Goal: Task Accomplishment & Management: Manage account settings

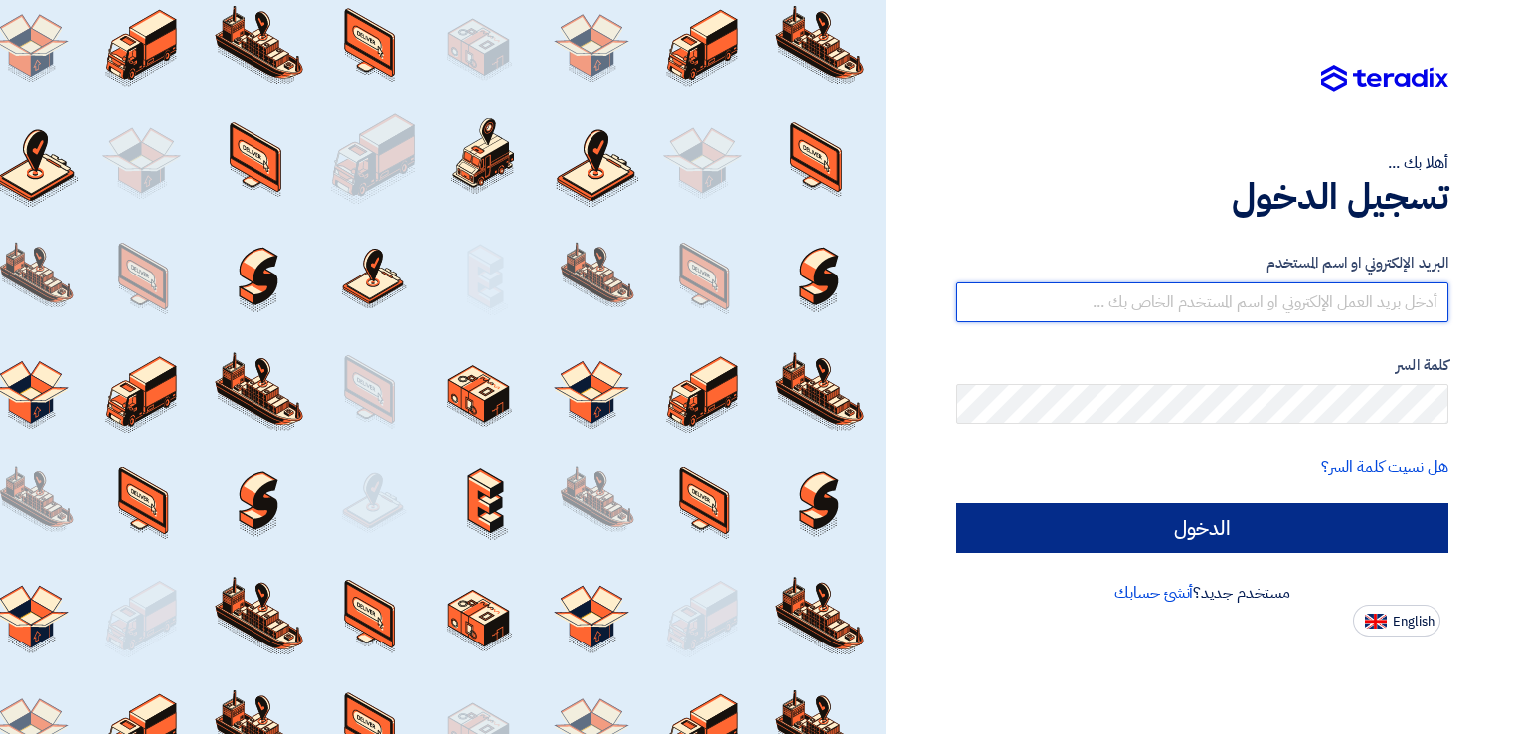
type input "[EMAIL_ADDRESS][DOMAIN_NAME]"
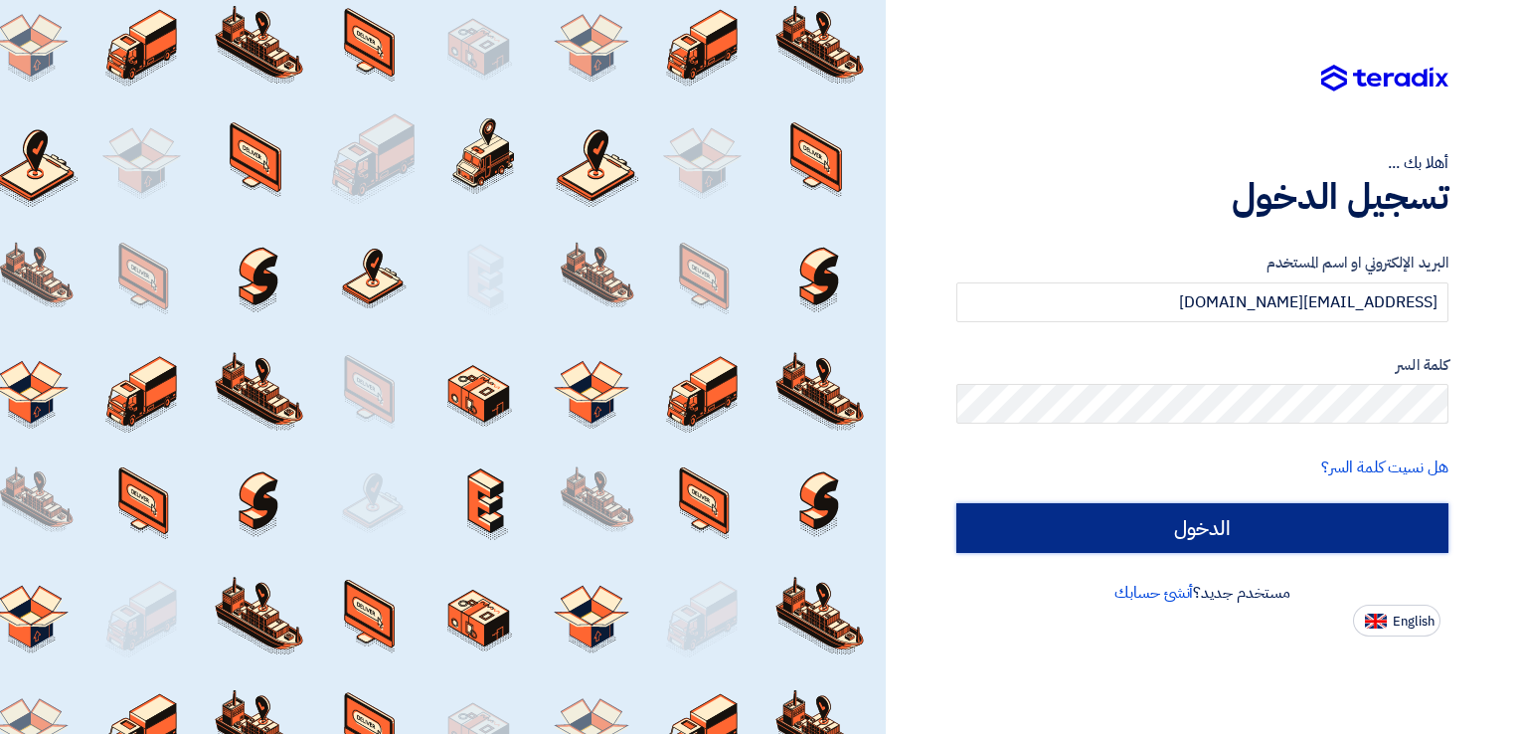
click at [1102, 515] on input "الدخول" at bounding box center [1203, 528] width 492 height 50
type input "Sign in"
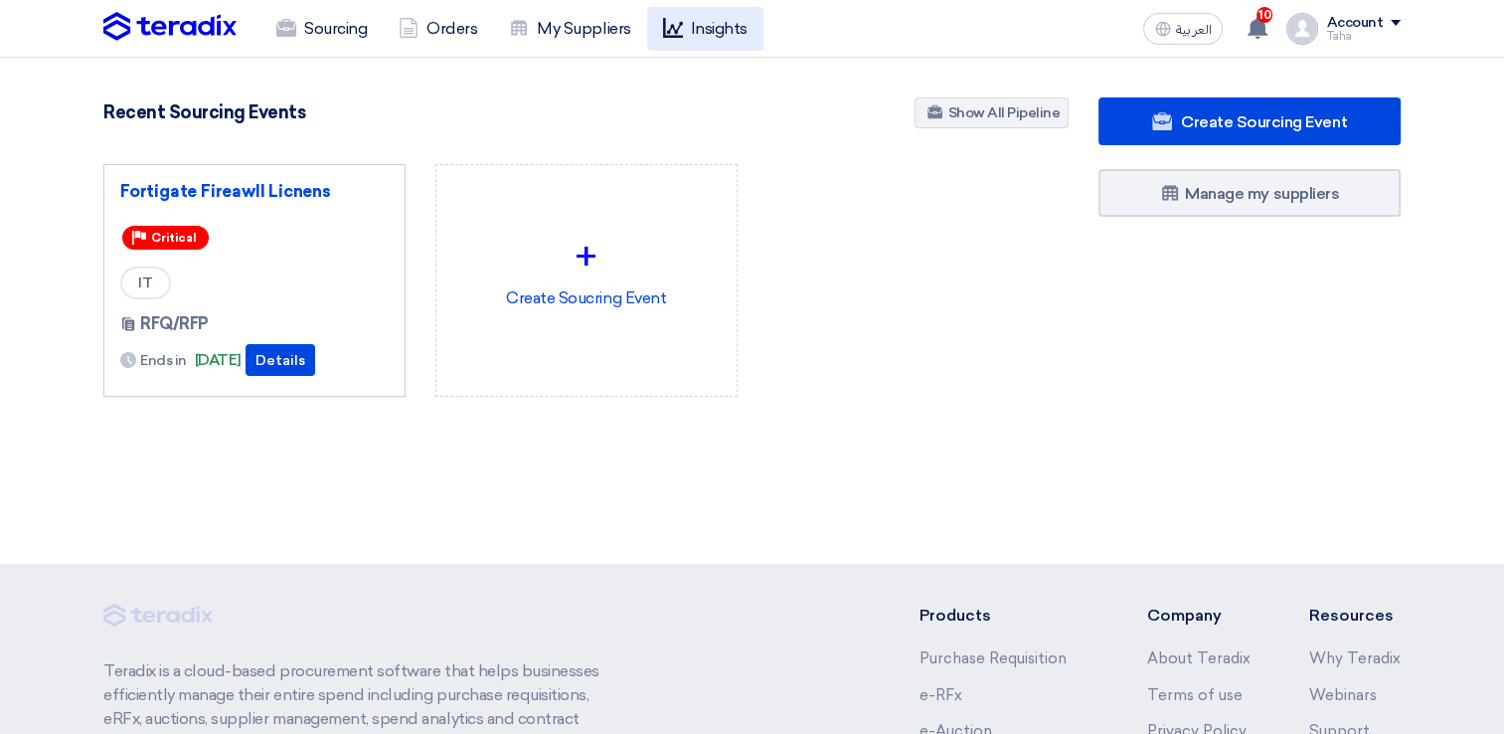
click at [693, 26] on link "Insights" at bounding box center [705, 29] width 116 height 44
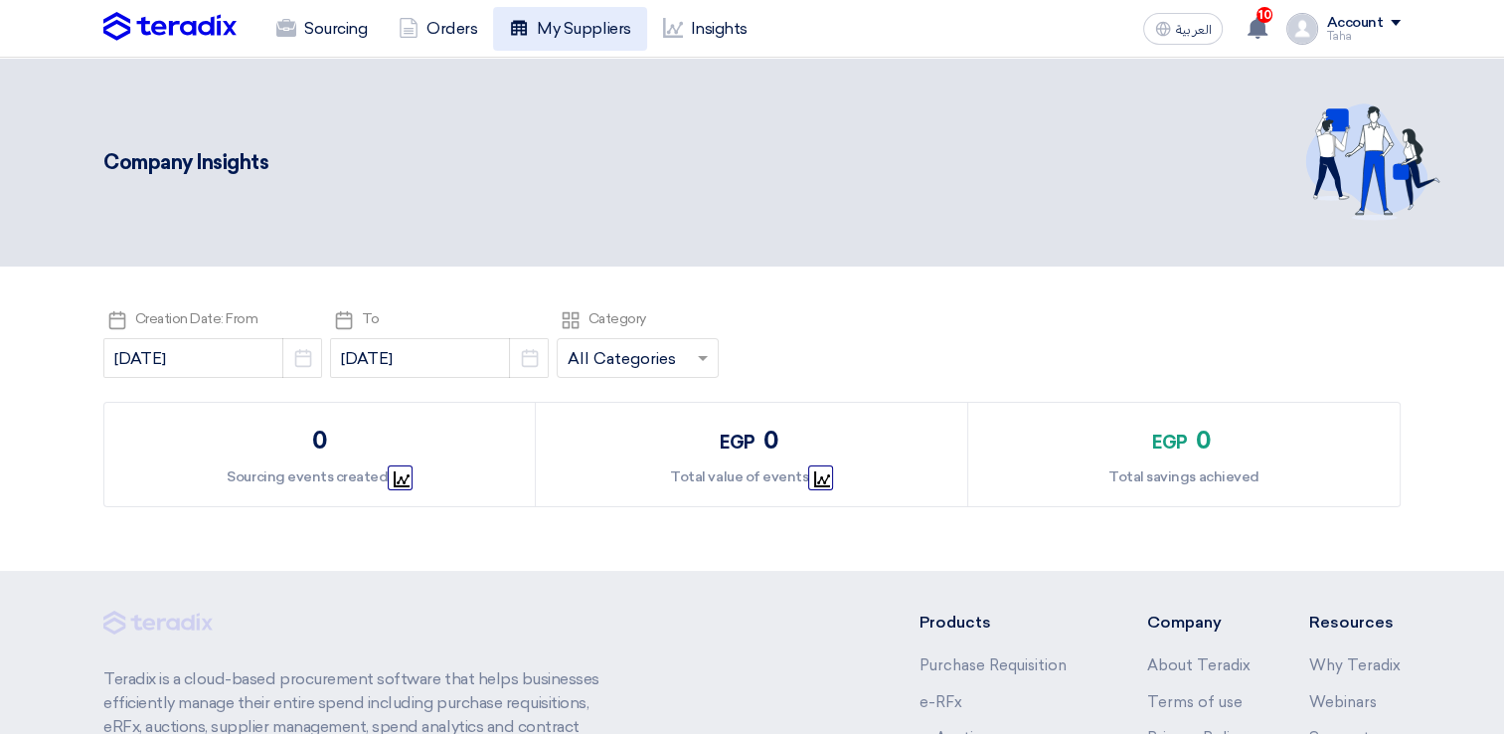
click at [585, 22] on link "My Suppliers" at bounding box center [569, 29] width 153 height 44
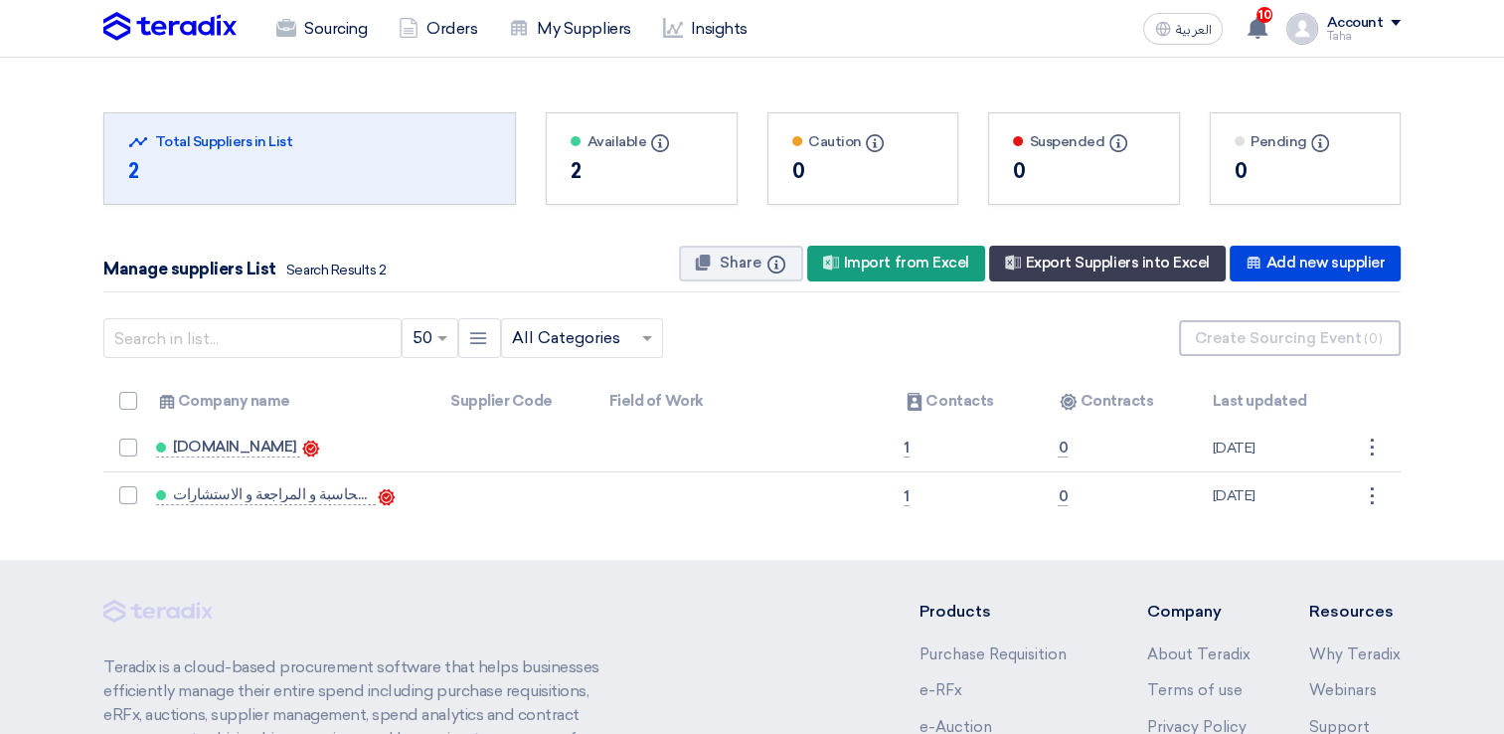
click at [580, 164] on div "2" at bounding box center [642, 171] width 142 height 30
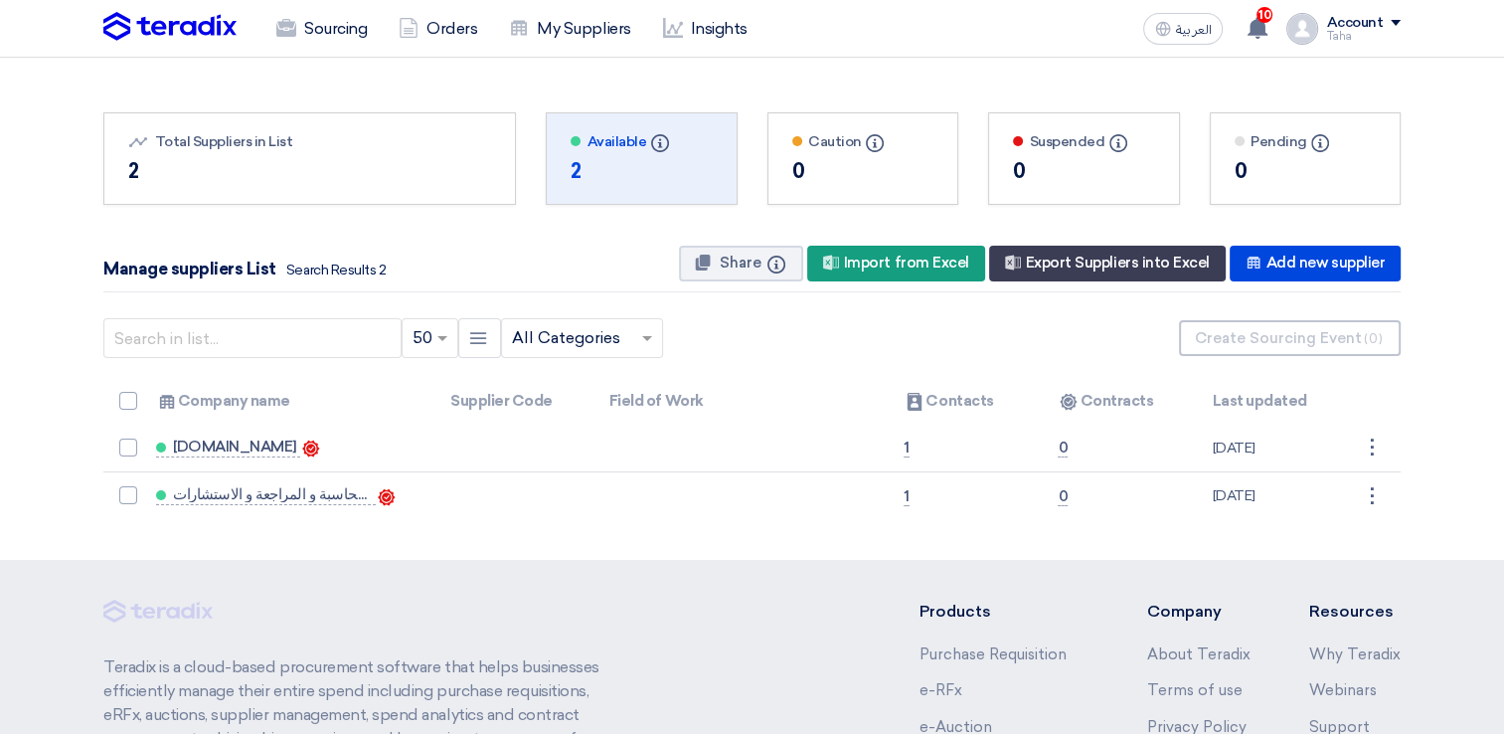
click at [642, 135] on div "Available Info" at bounding box center [642, 141] width 142 height 21
click at [457, 21] on link "Orders" at bounding box center [438, 29] width 110 height 44
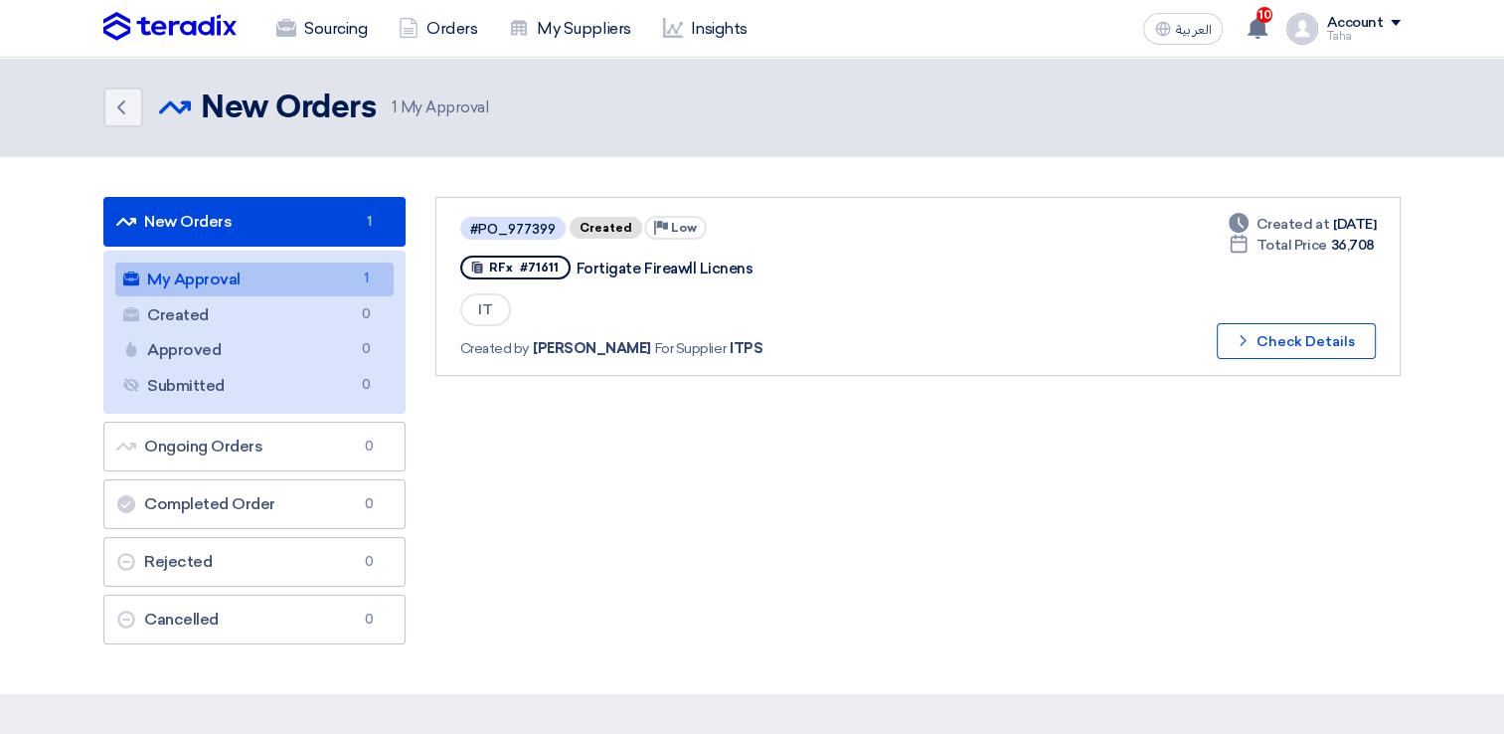
click at [293, 284] on link "My Approval My Approval 1" at bounding box center [254, 279] width 278 height 34
click at [293, 282] on link "My Approval My Approval 1" at bounding box center [254, 279] width 278 height 34
click at [1290, 336] on button "Check details Check Details" at bounding box center [1296, 341] width 159 height 36
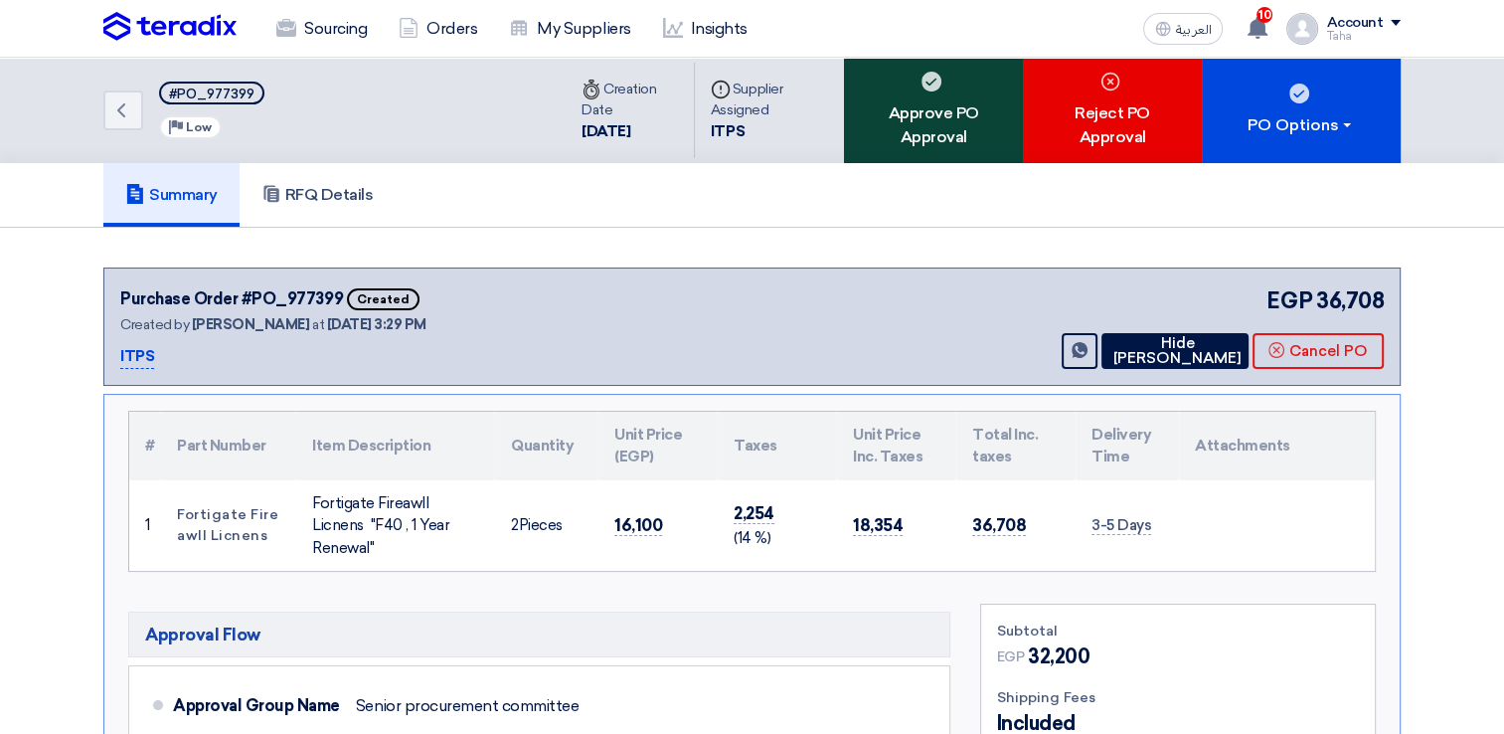
click at [923, 121] on div "Approve PO Approval" at bounding box center [933, 110] width 179 height 105
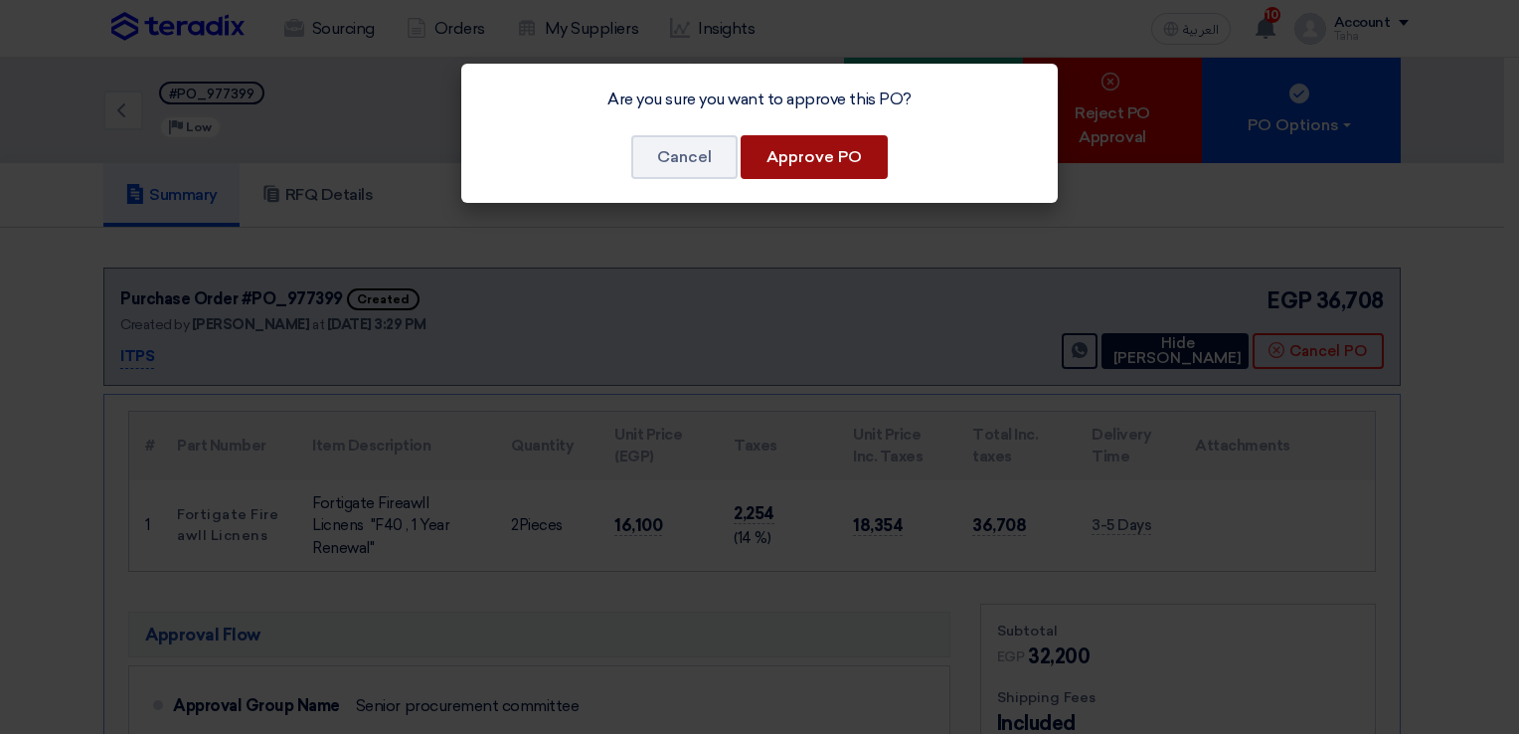
click at [831, 160] on button "Approve PO" at bounding box center [814, 157] width 147 height 44
